Goal: Task Accomplishment & Management: Manage account settings

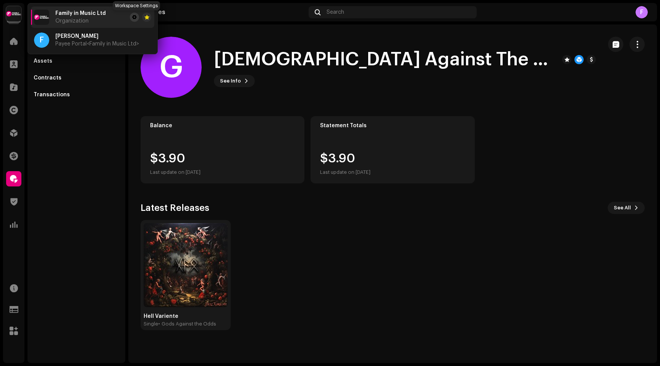
click at [136, 16] on span at bounding box center [134, 17] width 5 height 6
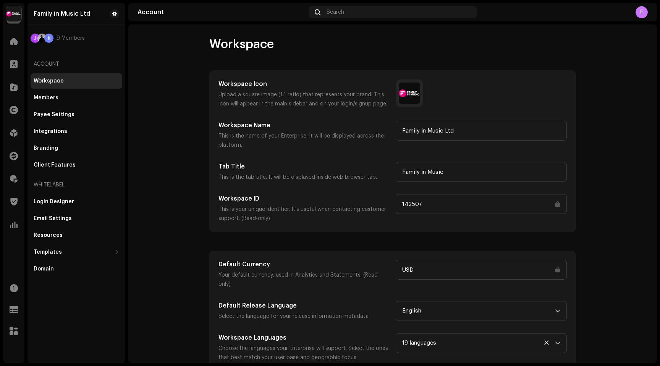
click at [641, 11] on div "F" at bounding box center [641, 12] width 12 height 12
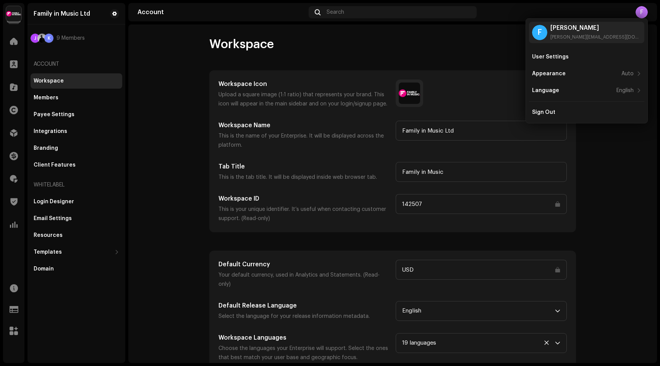
click at [641, 11] on div "F" at bounding box center [641, 12] width 12 height 12
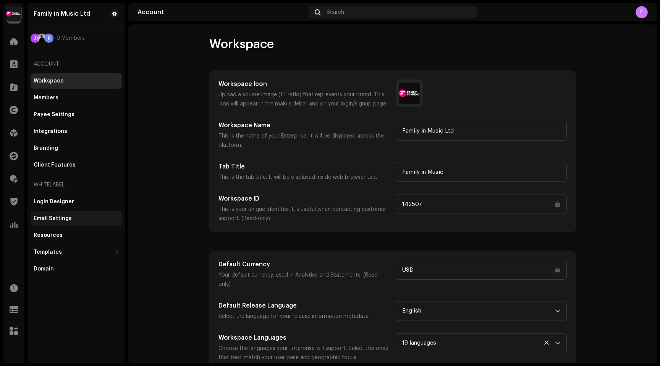
click at [52, 219] on div "Email Settings" at bounding box center [53, 218] width 38 height 6
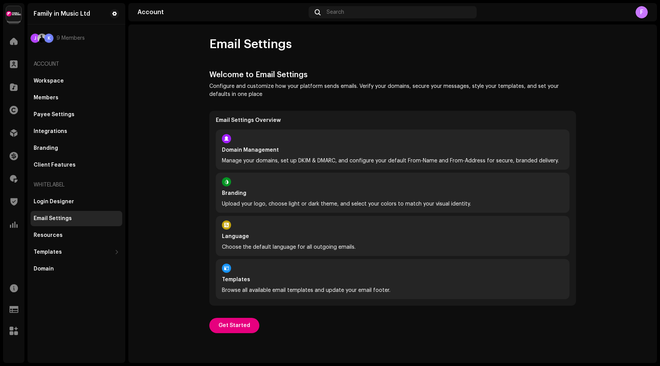
click at [255, 150] on strong "Domain Management" at bounding box center [392, 150] width 341 height 8
click at [225, 324] on span "Get Started" at bounding box center [234, 325] width 32 height 15
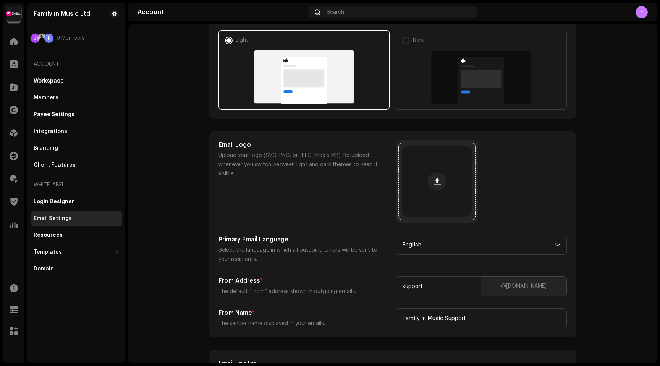
scroll to position [216, 0]
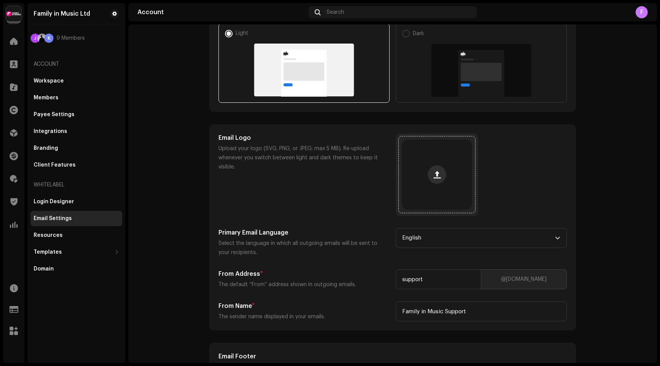
click at [433, 176] on span "button" at bounding box center [436, 174] width 7 height 6
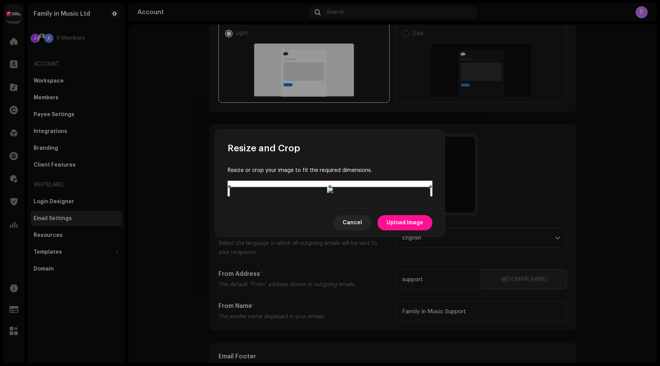
click at [406, 230] on span "Upload Image" at bounding box center [404, 222] width 37 height 15
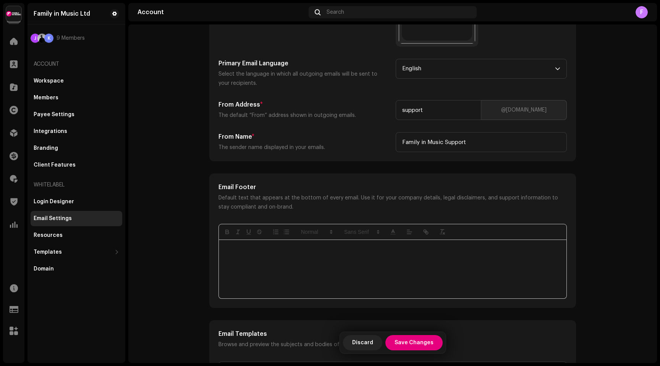
scroll to position [391, 0]
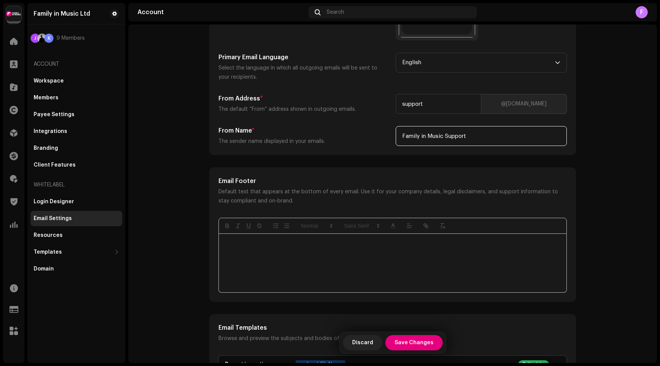
click at [449, 137] on input "Family in Music Support" at bounding box center [481, 136] width 171 height 20
click at [350, 144] on p "The sender name displayed in your emails." at bounding box center [303, 141] width 171 height 9
click at [454, 134] on input "Family in Music Operations" at bounding box center [481, 136] width 171 height 20
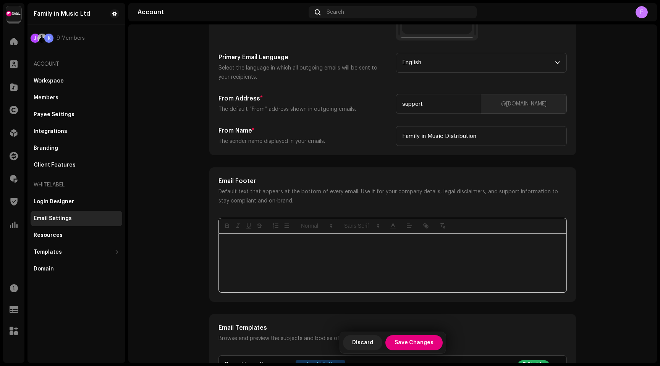
click at [333, 148] on div "Email Logo Upload your logo (SVG, PNG, or JPEG; max 5 MB). Re-upload whenever y…" at bounding box center [393, 51] width 366 height 205
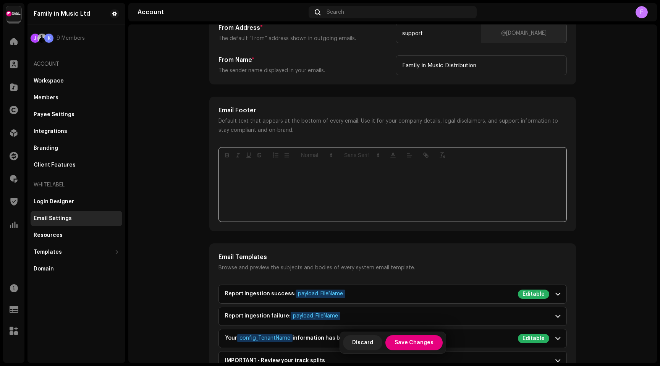
scroll to position [463, 0]
click at [267, 180] on div at bounding box center [393, 191] width 348 height 58
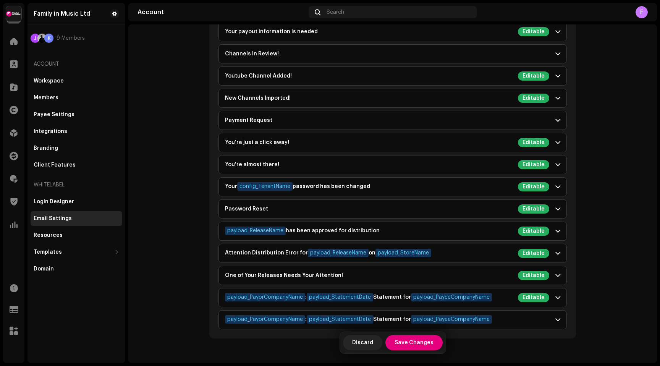
scroll to position [1091, 0]
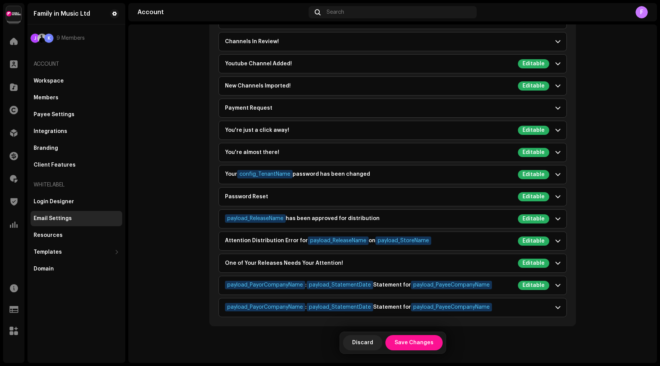
click at [416, 342] on span "Save Changes" at bounding box center [414, 342] width 39 height 15
type input "Family in Music Distribution"
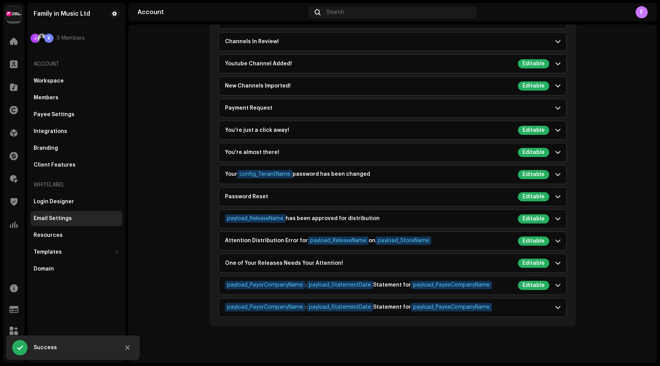
click at [58, 218] on div "Email Settings" at bounding box center [53, 218] width 38 height 6
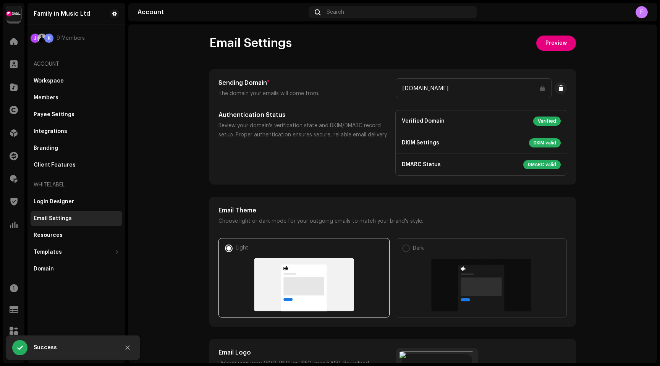
scroll to position [0, 0]
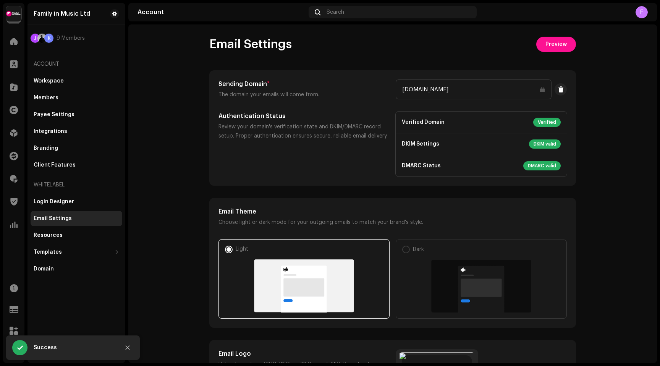
click at [560, 48] on span "Preview" at bounding box center [555, 44] width 21 height 15
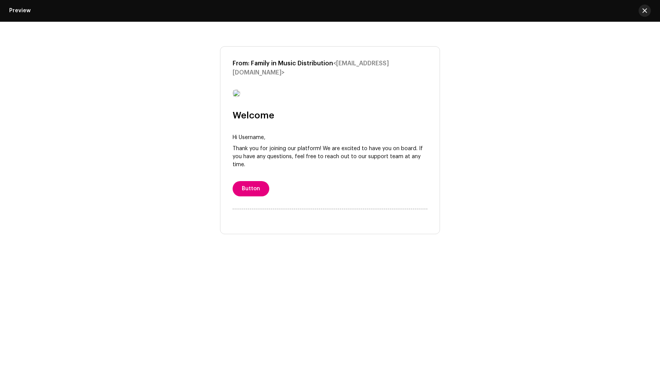
click at [646, 11] on span "button" at bounding box center [644, 11] width 5 height 6
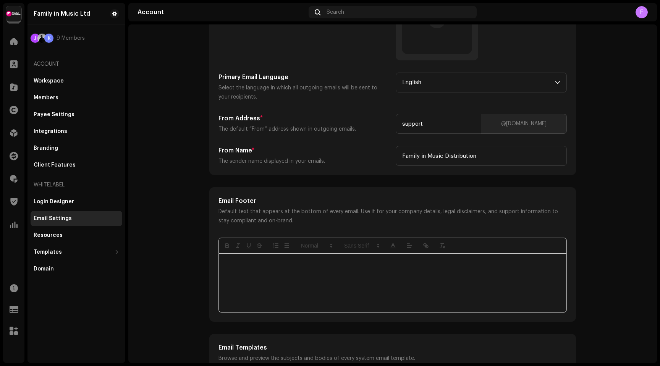
scroll to position [397, 0]
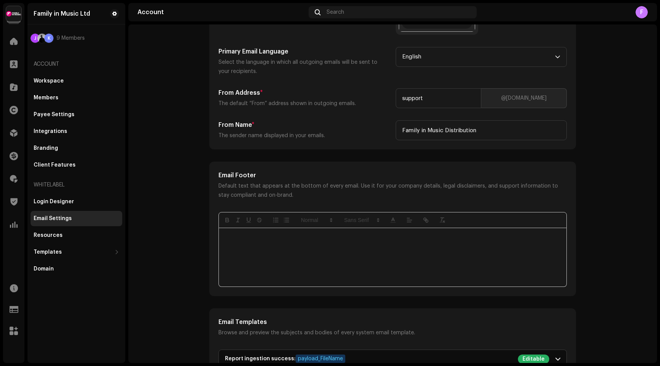
click at [293, 259] on div at bounding box center [393, 257] width 348 height 58
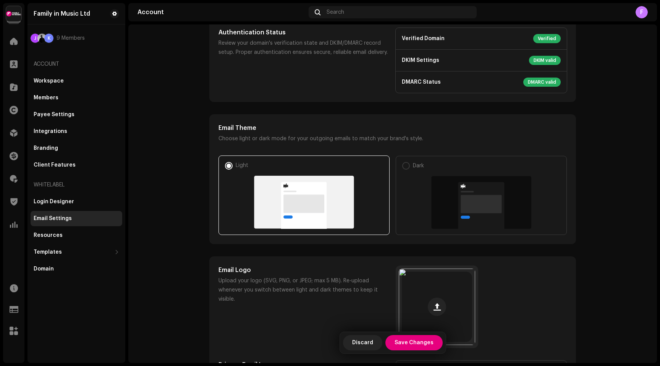
scroll to position [0, 0]
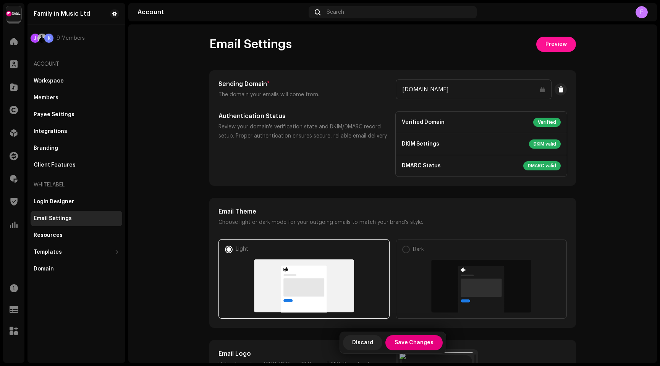
click at [560, 45] on span "Preview" at bounding box center [555, 44] width 21 height 15
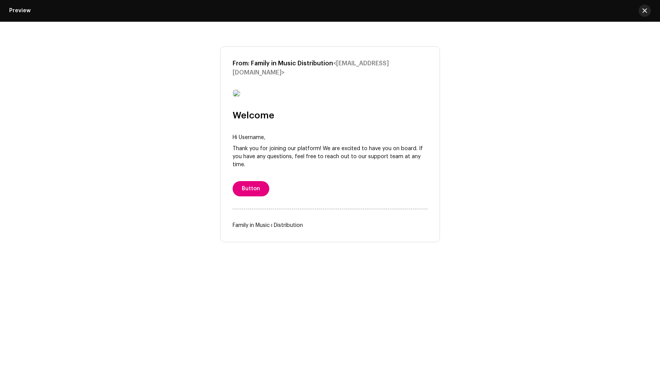
click at [643, 10] on span "button" at bounding box center [644, 11] width 5 height 6
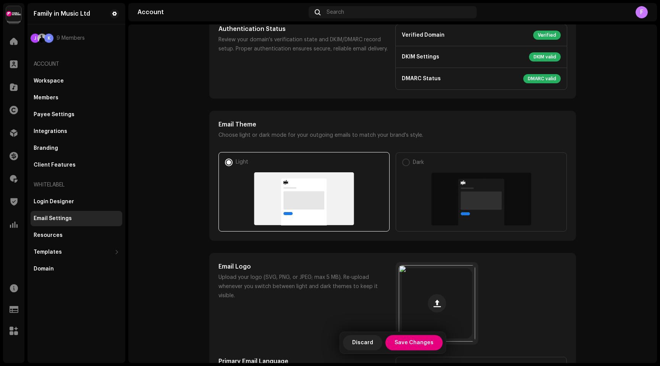
scroll to position [162, 0]
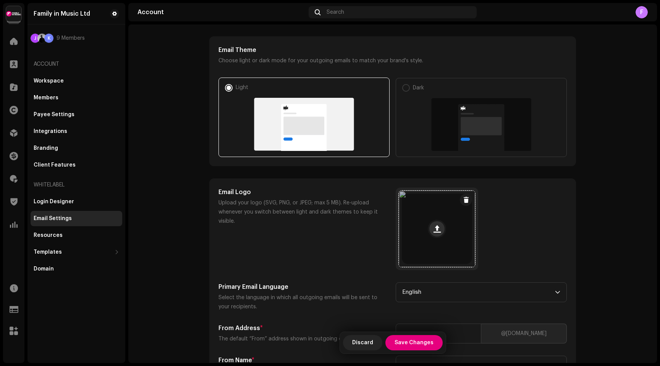
click at [430, 231] on button at bounding box center [436, 228] width 15 height 15
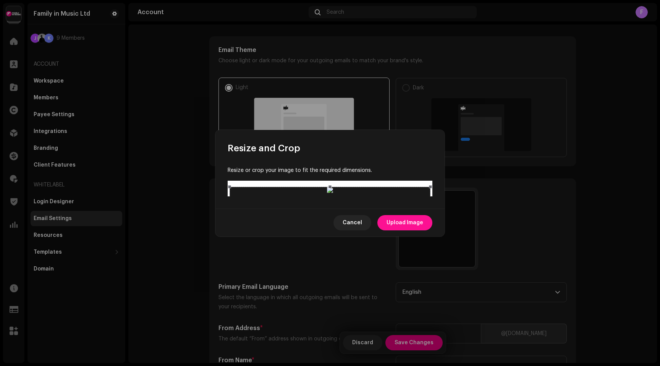
click at [399, 230] on span "Upload Image" at bounding box center [404, 222] width 37 height 15
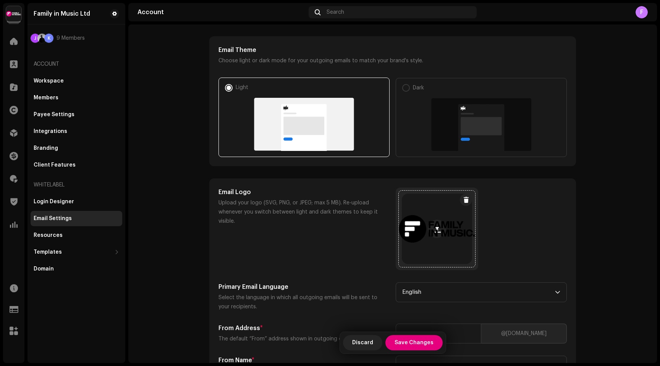
scroll to position [0, 0]
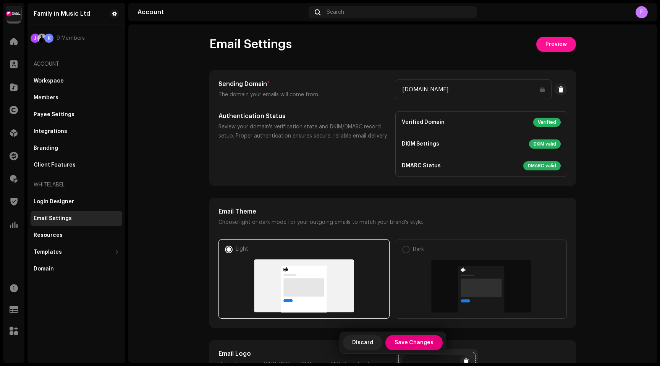
click at [552, 45] on span "Preview" at bounding box center [555, 44] width 21 height 15
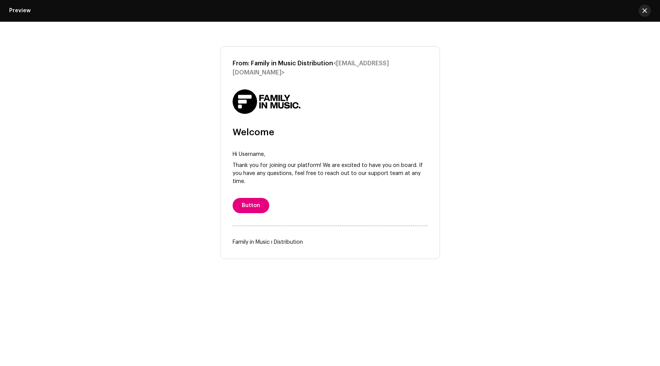
click at [644, 11] on span "button" at bounding box center [644, 11] width 5 height 6
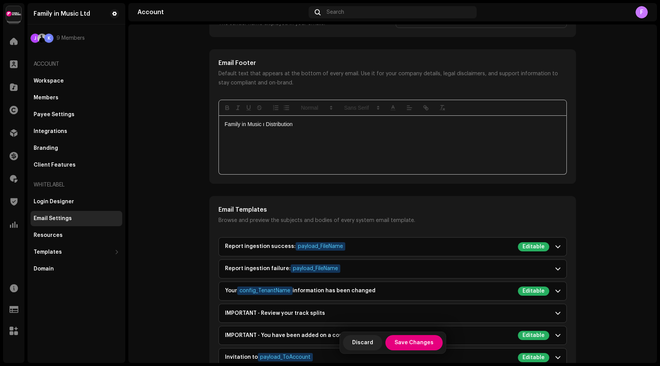
scroll to position [527, 0]
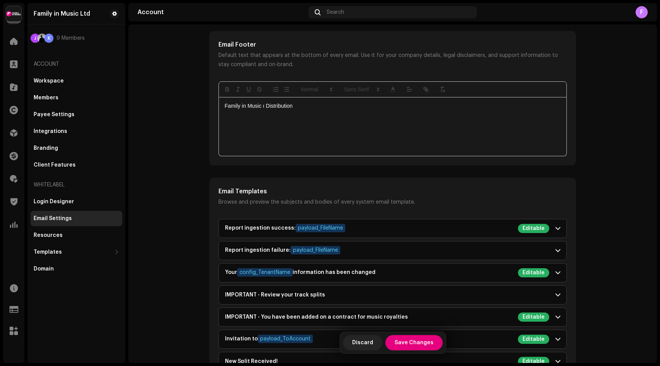
click at [261, 105] on p "Family in Music ı Distribution" at bounding box center [393, 106] width 336 height 8
click at [191, 129] on account-emails "Email Settings Preview Sending Domain * The domain your emails will come from. …" at bounding box center [392, 217] width 529 height 1417
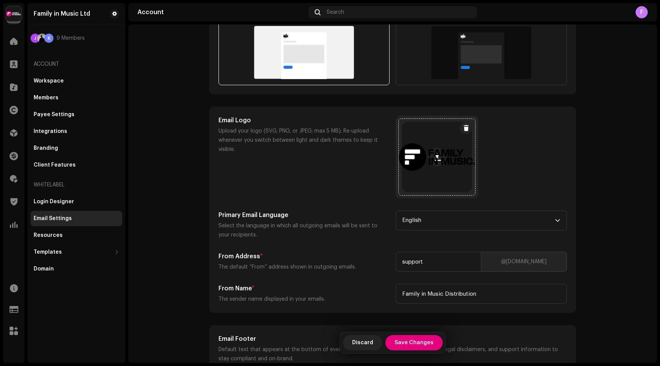
scroll to position [236, 0]
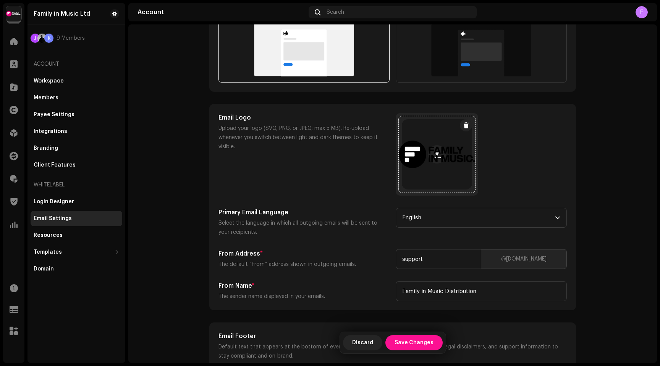
click at [414, 345] on span "Save Changes" at bounding box center [414, 342] width 39 height 15
click at [51, 218] on div "Email Settings" at bounding box center [53, 218] width 38 height 6
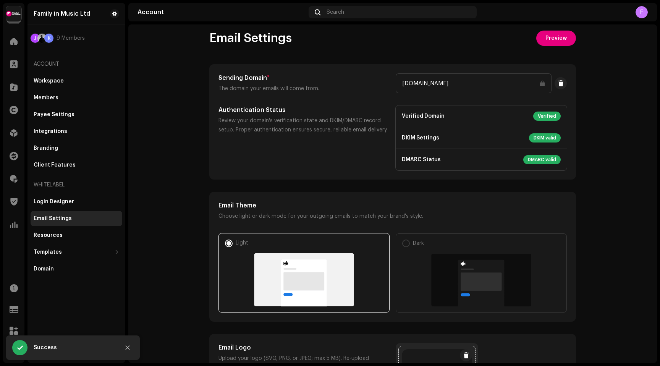
scroll to position [0, 0]
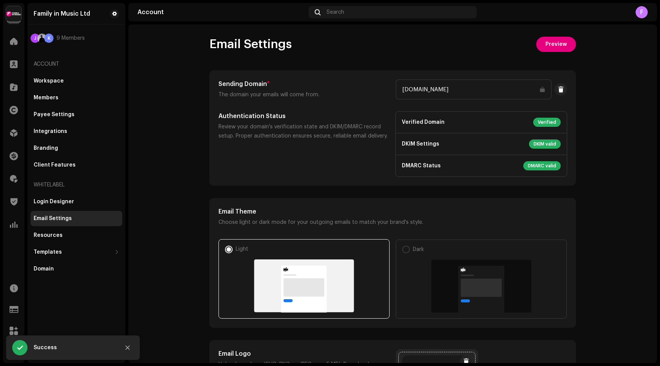
click at [51, 218] on div "Email Settings" at bounding box center [53, 218] width 38 height 6
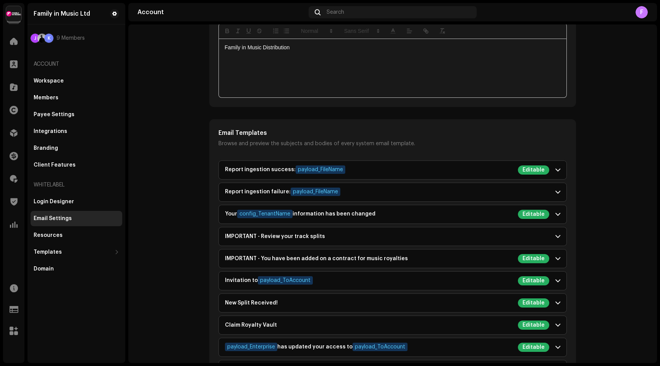
scroll to position [592, 0]
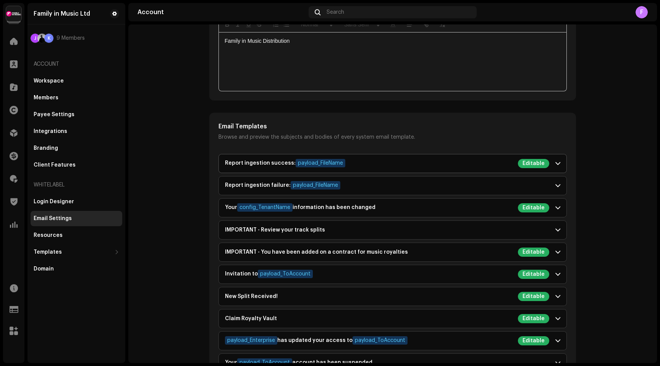
click at [558, 165] on span at bounding box center [557, 163] width 5 height 6
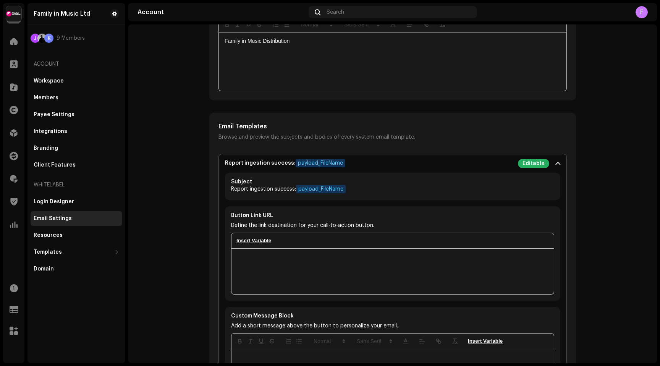
click at [558, 165] on span at bounding box center [557, 163] width 5 height 6
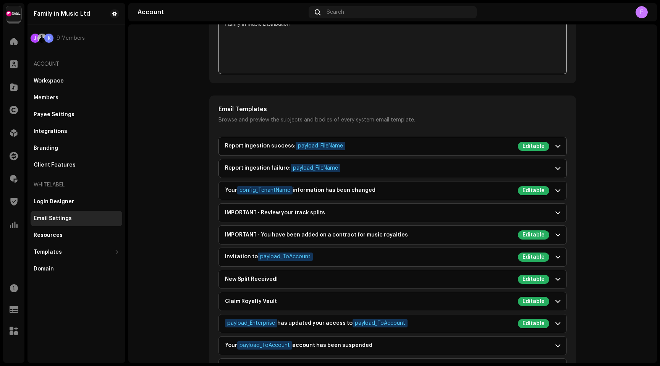
scroll to position [616, 0]
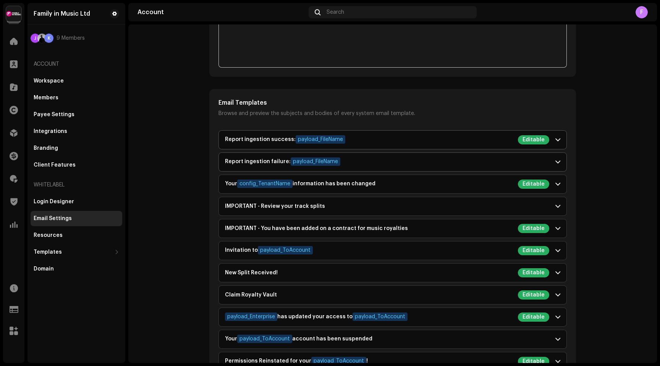
click at [555, 160] on span at bounding box center [557, 162] width 5 height 6
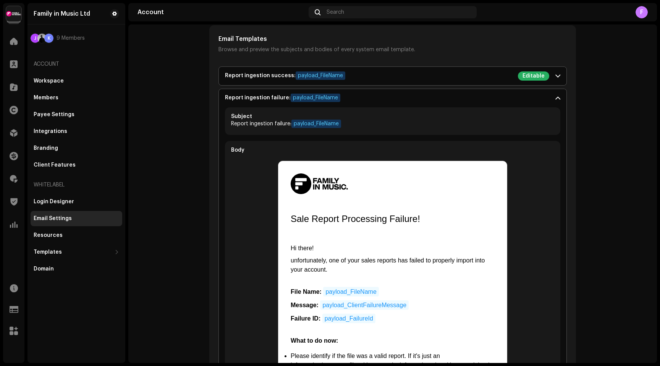
scroll to position [695, 0]
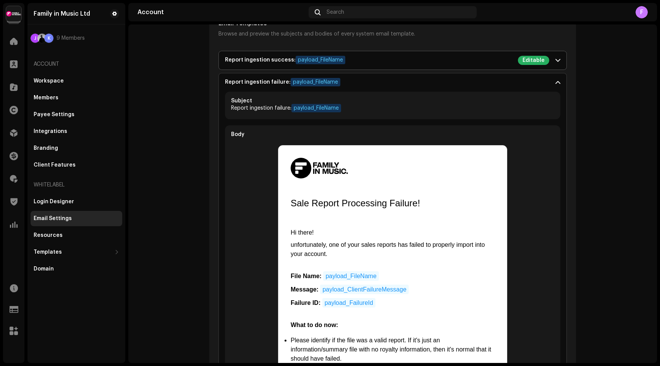
click at [555, 84] on span at bounding box center [557, 82] width 5 height 6
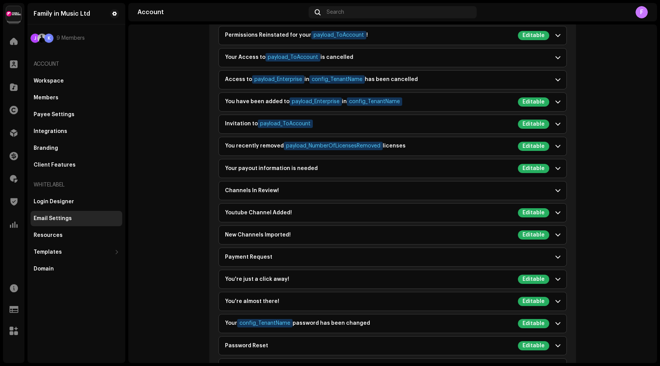
scroll to position [950, 0]
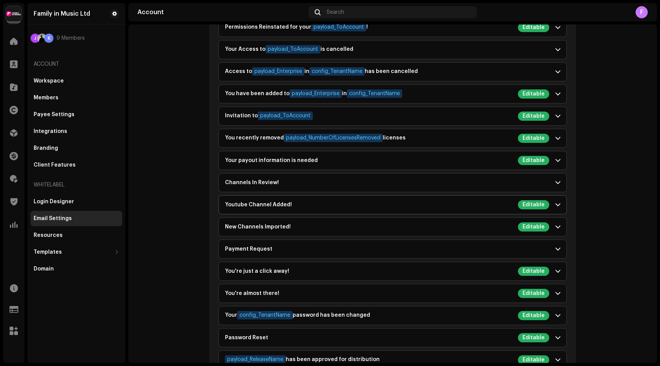
click at [556, 203] on span at bounding box center [557, 205] width 5 height 6
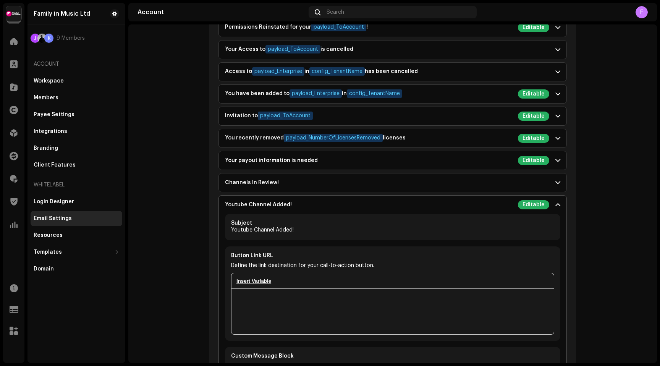
click at [556, 203] on span at bounding box center [557, 205] width 5 height 6
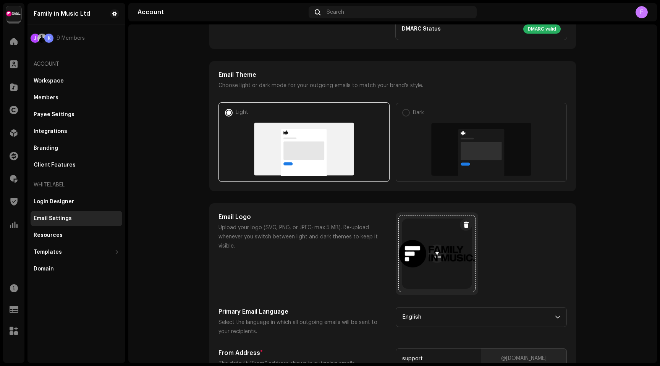
scroll to position [0, 0]
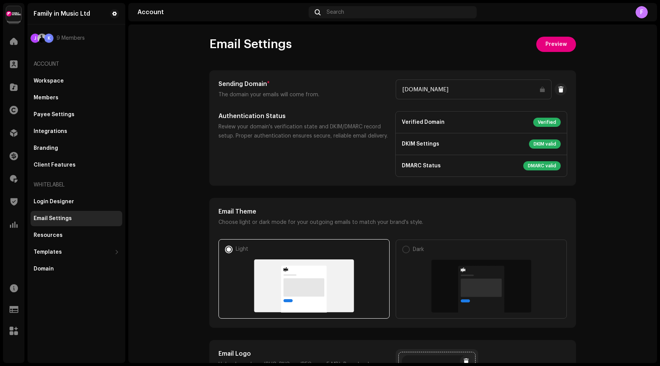
click at [554, 43] on span "Preview" at bounding box center [555, 44] width 21 height 15
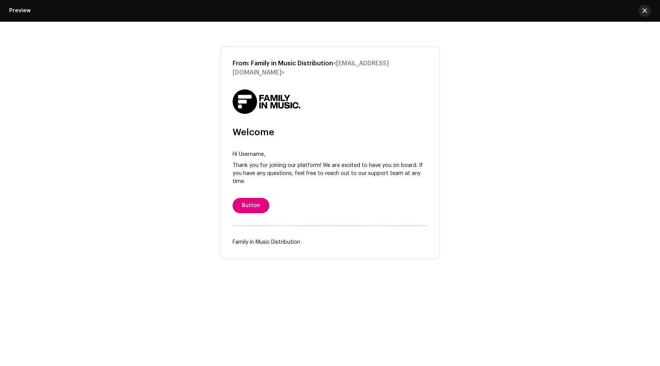
click at [644, 11] on span "button" at bounding box center [644, 11] width 5 height 6
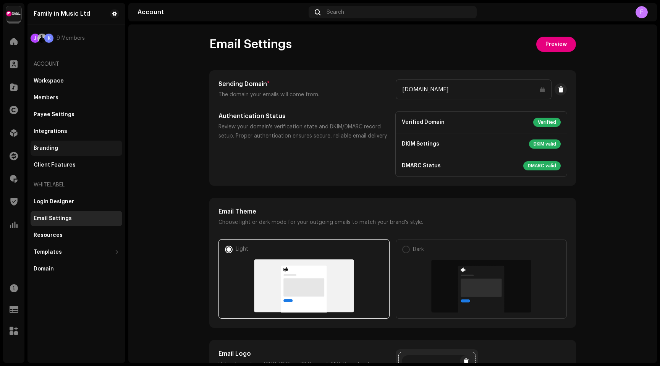
click at [51, 151] on div "Branding" at bounding box center [77, 148] width 92 height 15
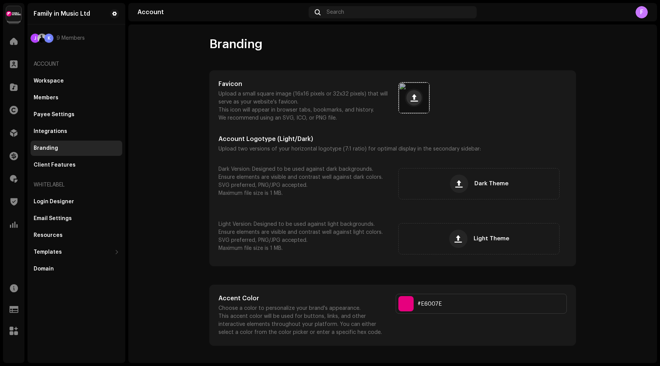
click at [411, 101] on span at bounding box center [414, 98] width 7 height 6
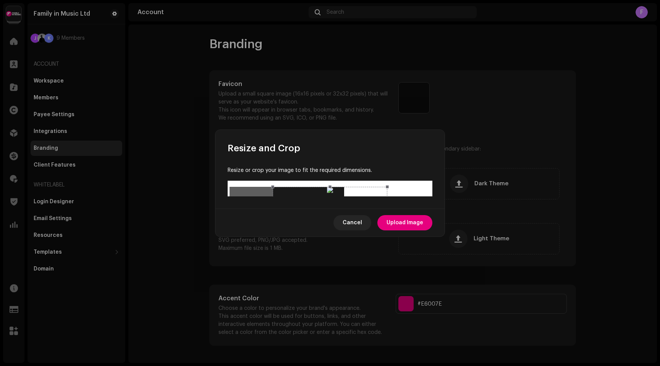
drag, startPoint x: 300, startPoint y: 184, endPoint x: 264, endPoint y: 183, distance: 35.5
click at [264, 187] on div at bounding box center [330, 191] width 201 height 8
drag, startPoint x: 388, startPoint y: 191, endPoint x: 409, endPoint y: 187, distance: 21.7
click at [409, 187] on div at bounding box center [330, 191] width 201 height 8
drag, startPoint x: 273, startPoint y: 189, endPoint x: 349, endPoint y: 182, distance: 77.1
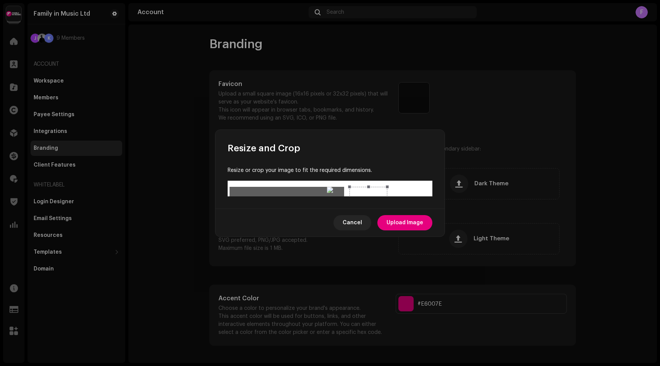
click at [349, 187] on div at bounding box center [330, 191] width 201 height 8
drag, startPoint x: 349, startPoint y: 171, endPoint x: 268, endPoint y: 226, distance: 98.2
click at [268, 194] on div at bounding box center [330, 191] width 201 height 8
click at [350, 230] on span "Cancel" at bounding box center [352, 222] width 19 height 15
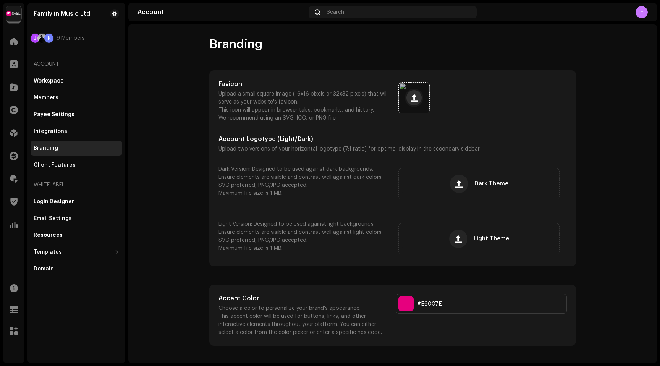
click at [414, 102] on button at bounding box center [413, 97] width 15 height 15
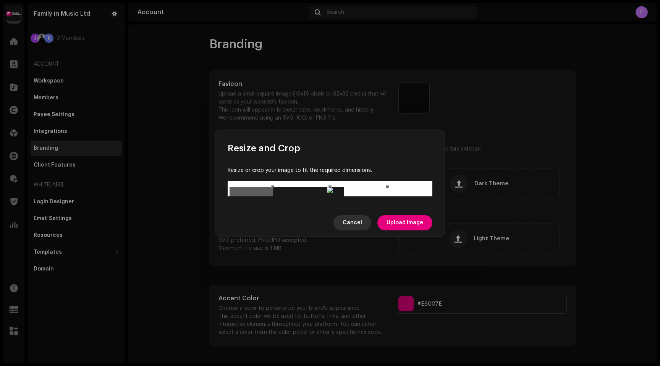
click at [350, 230] on span "Cancel" at bounding box center [352, 222] width 19 height 15
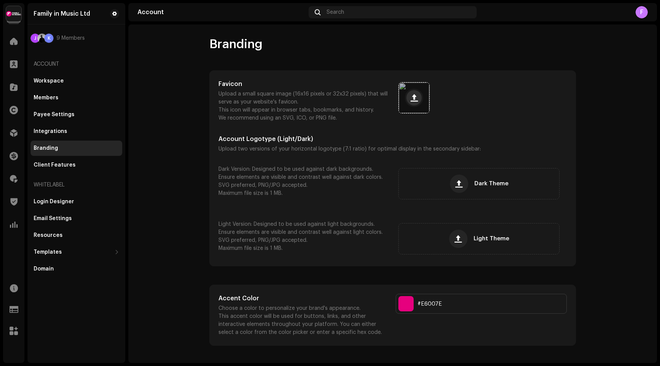
click at [411, 101] on span at bounding box center [414, 98] width 7 height 6
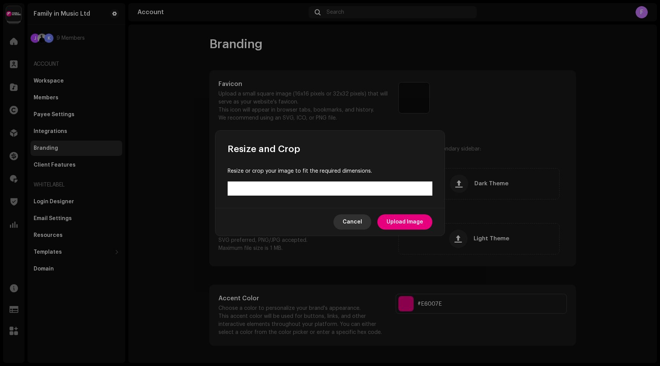
click at [356, 220] on span "Cancel" at bounding box center [352, 221] width 19 height 15
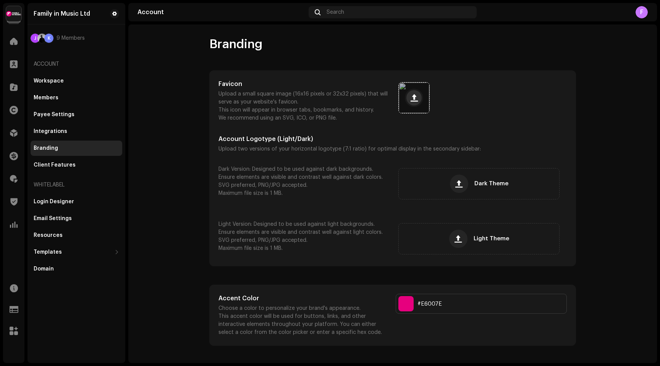
click at [411, 95] on span at bounding box center [414, 98] width 7 height 6
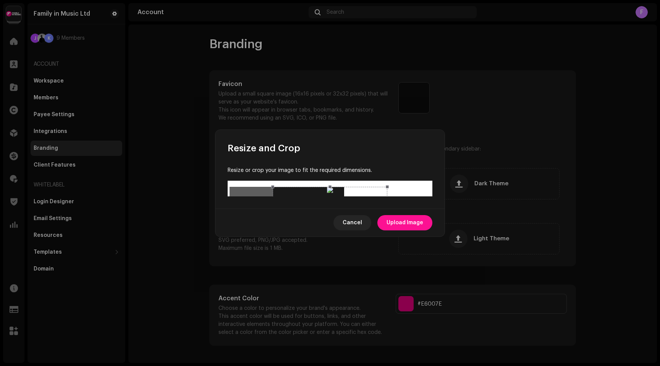
click at [397, 230] on span "Upload Image" at bounding box center [404, 222] width 37 height 15
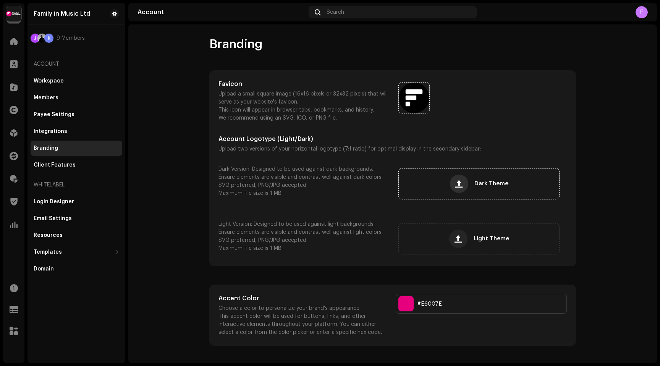
click at [457, 182] on span "button" at bounding box center [458, 184] width 7 height 6
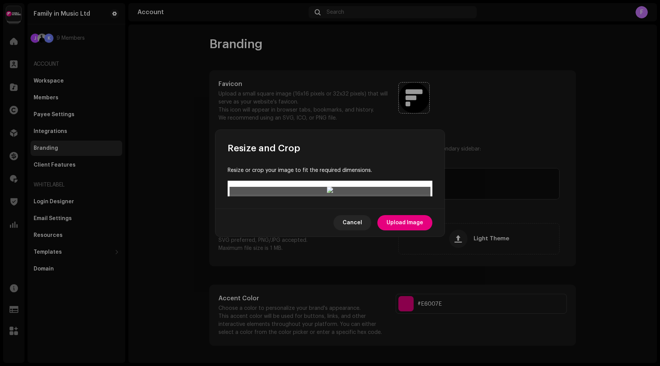
drag, startPoint x: 331, startPoint y: 205, endPoint x: 331, endPoint y: 226, distance: 20.6
click at [331, 194] on div at bounding box center [330, 191] width 201 height 8
drag, startPoint x: 329, startPoint y: 175, endPoint x: 329, endPoint y: 154, distance: 20.6
click at [329, 187] on div at bounding box center [330, 191] width 201 height 8
drag, startPoint x: 329, startPoint y: 188, endPoint x: 329, endPoint y: 175, distance: 12.6
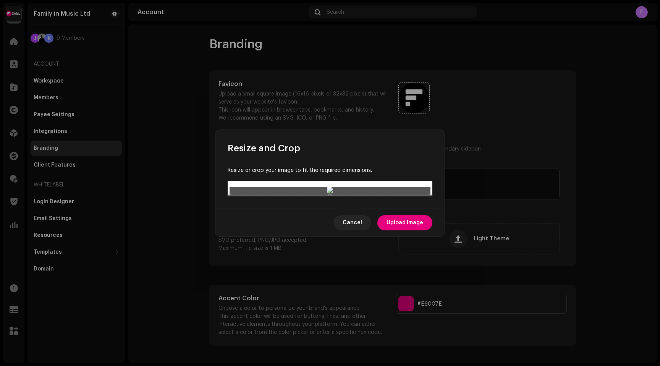
click at [329, 196] on div at bounding box center [330, 210] width 201 height 29
drag, startPoint x: 330, startPoint y: 191, endPoint x: 330, endPoint y: 219, distance: 28.3
click at [330, 194] on div at bounding box center [330, 191] width 201 height 8
click at [333, 193] on img at bounding box center [330, 190] width 6 height 6
click at [350, 230] on span "Cancel" at bounding box center [352, 222] width 19 height 15
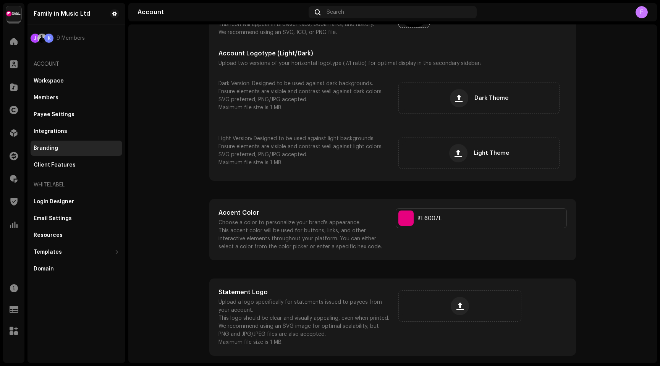
scroll to position [97, 0]
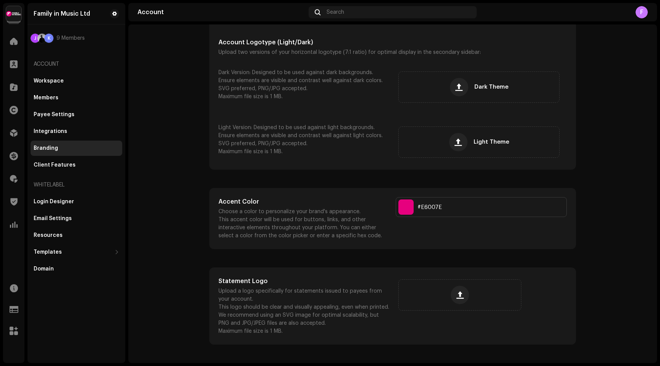
click at [406, 209] on input "Select a color" at bounding box center [405, 206] width 15 height 15
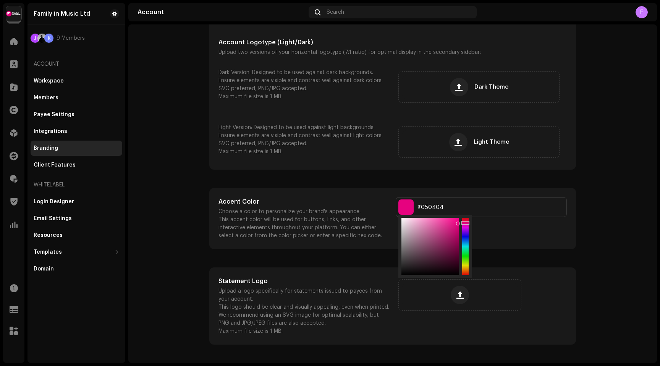
type input "#000000"
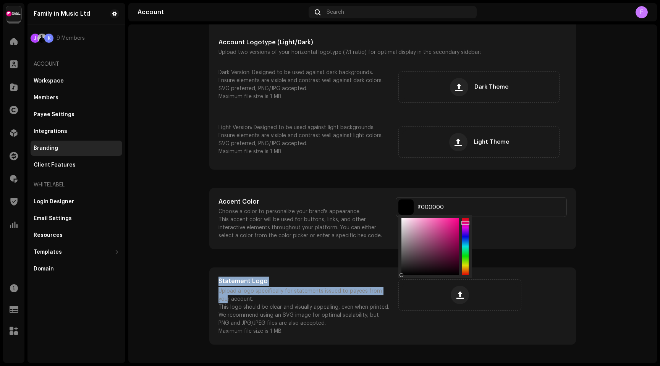
drag, startPoint x: 456, startPoint y: 223, endPoint x: 384, endPoint y: 290, distance: 98.1
click at [384, 290] on div "Branding Favicon Upload a small square image (16x16 pixels or 32x32 pixels) tha…" at bounding box center [392, 142] width 391 height 404
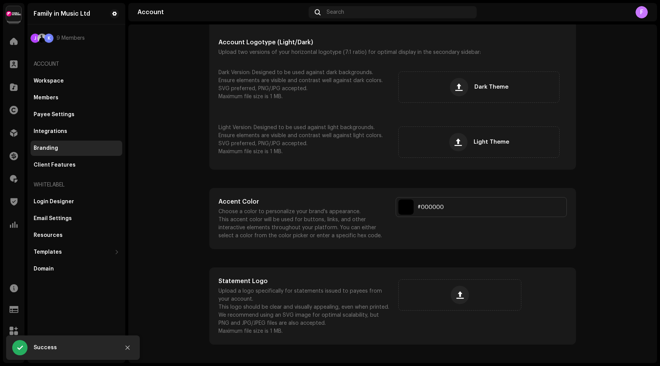
click at [378, 246] on div "Accent Color Choose a color to personalize your brand's appearance. This accent…" at bounding box center [393, 218] width 366 height 60
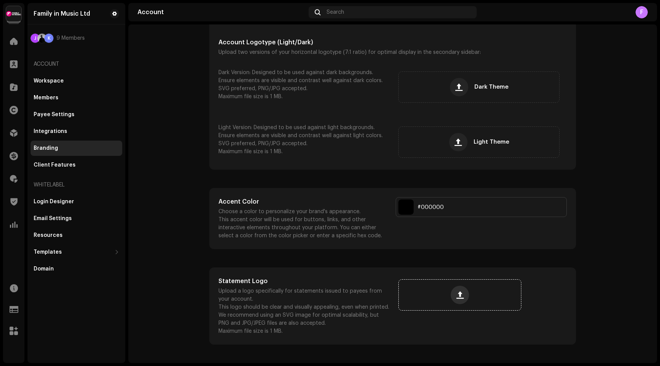
click at [456, 296] on span "button" at bounding box center [459, 295] width 7 height 6
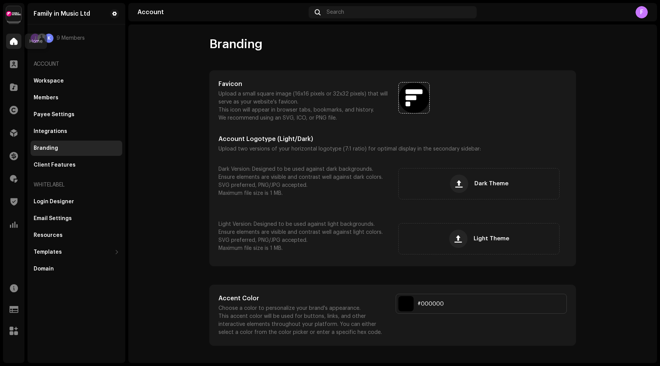
click at [14, 42] on span at bounding box center [14, 41] width 8 height 6
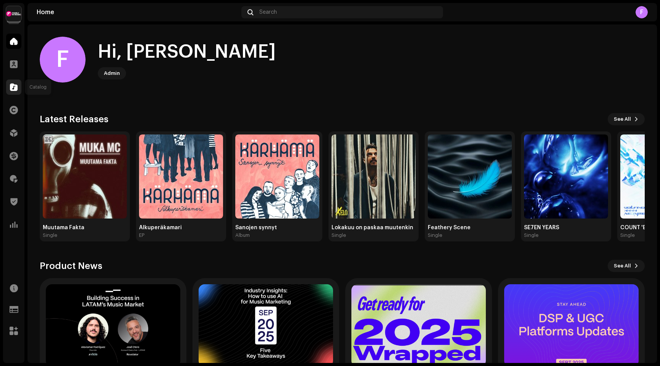
click at [14, 90] on span at bounding box center [14, 87] width 8 height 6
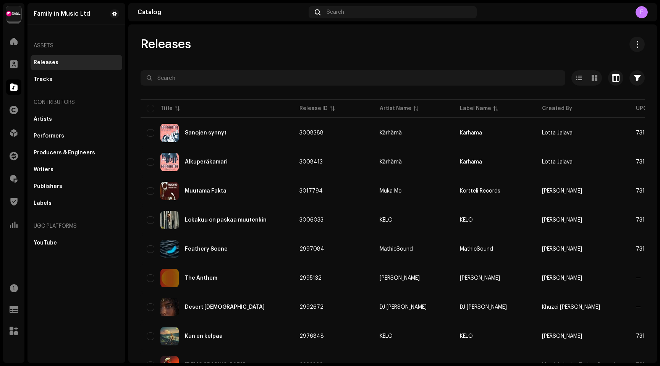
click at [221, 40] on div "Releases" at bounding box center [393, 44] width 504 height 15
